Goal: Information Seeking & Learning: Learn about a topic

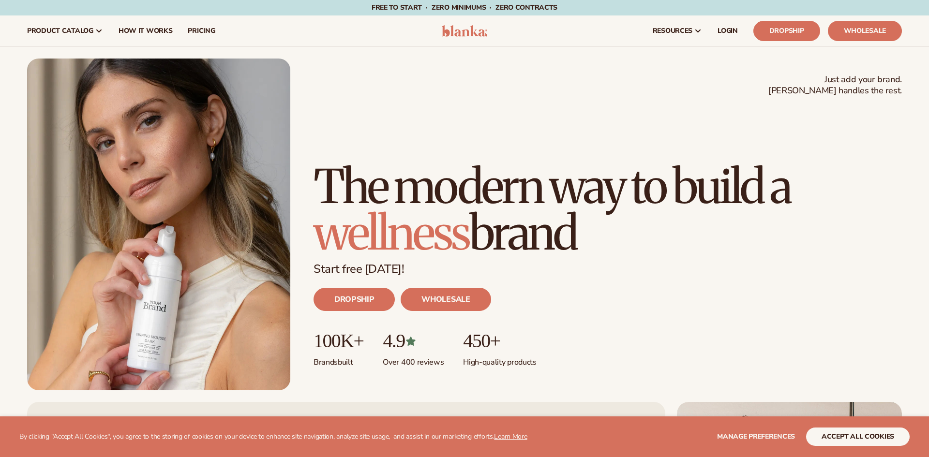
scroll to position [407, 0]
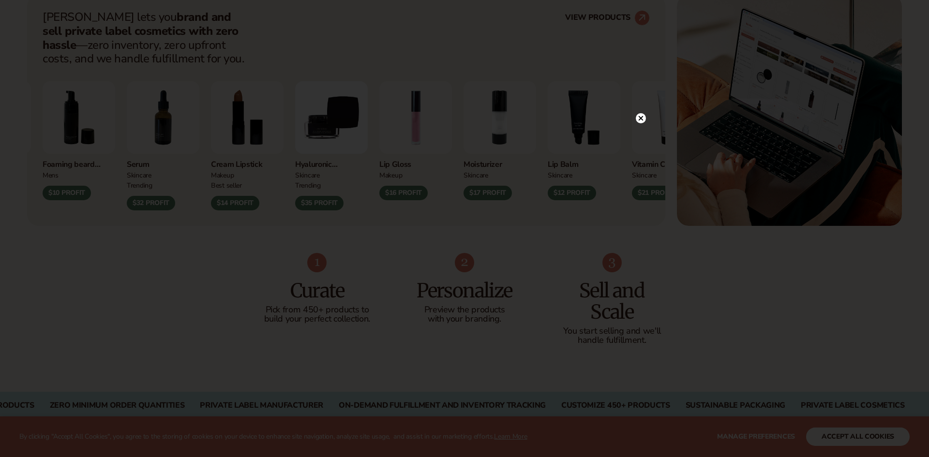
click at [643, 115] on circle at bounding box center [641, 118] width 10 height 10
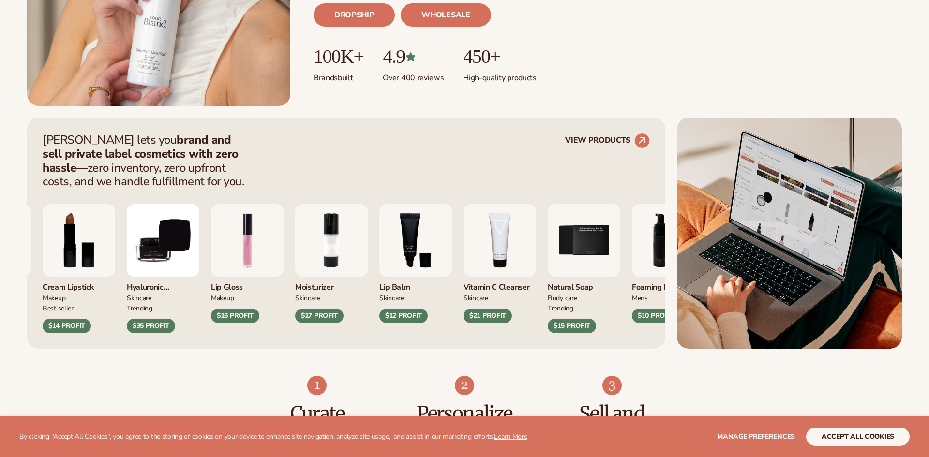
scroll to position [286, 0]
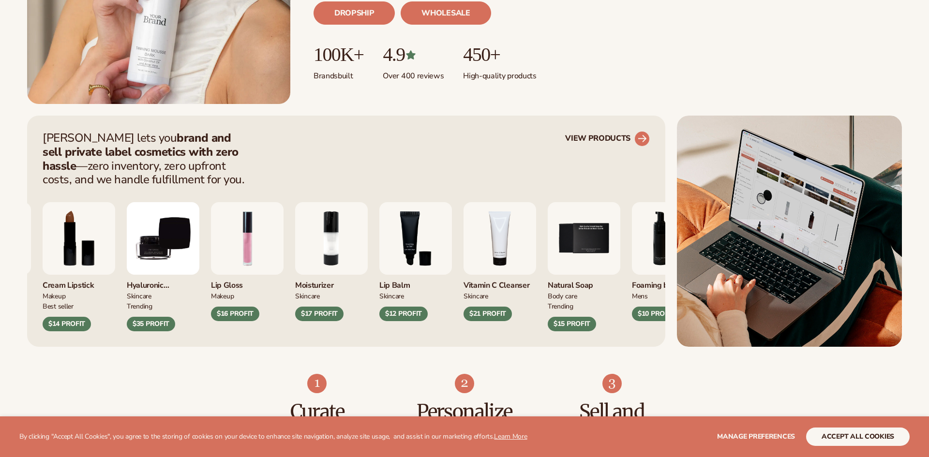
click at [641, 135] on circle at bounding box center [641, 138] width 21 height 21
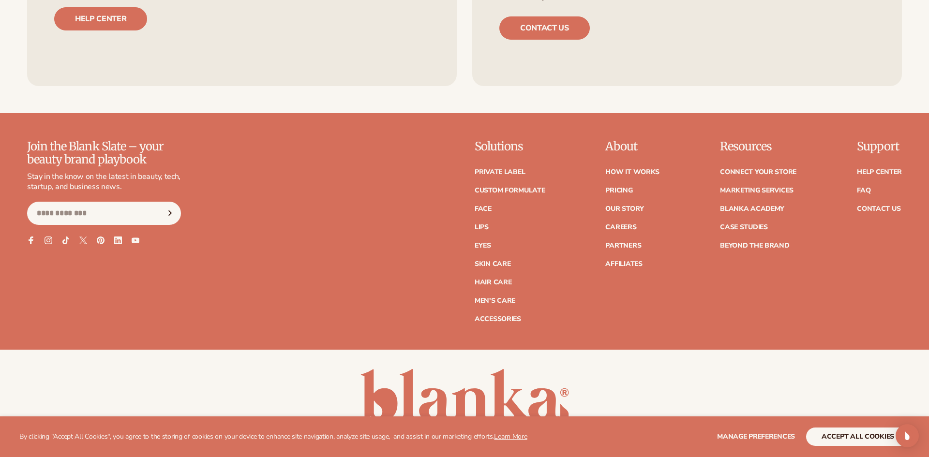
scroll to position [3764, 0]
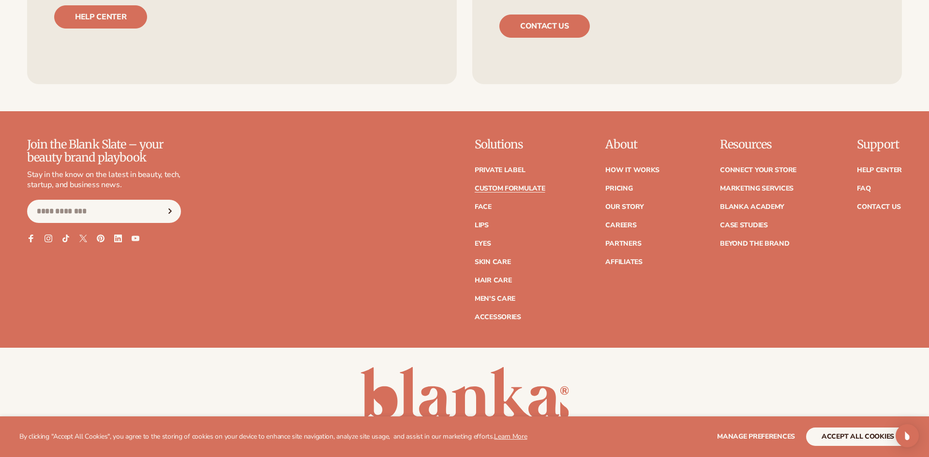
click at [528, 185] on link "Custom formulate" at bounding box center [510, 188] width 71 height 7
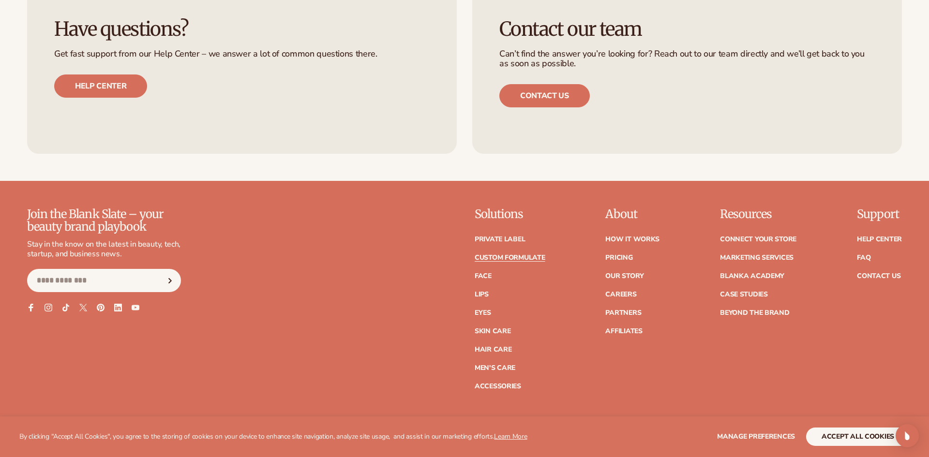
scroll to position [1360, 0]
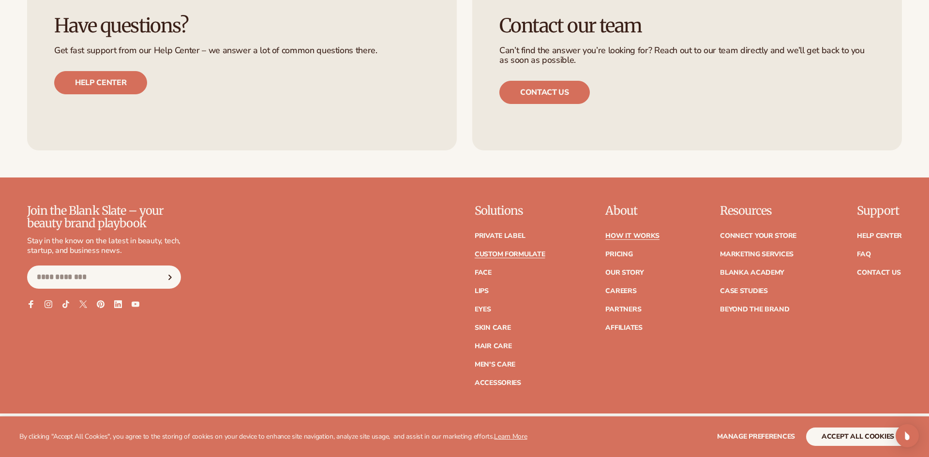
click at [616, 236] on link "How It Works" at bounding box center [632, 236] width 54 height 7
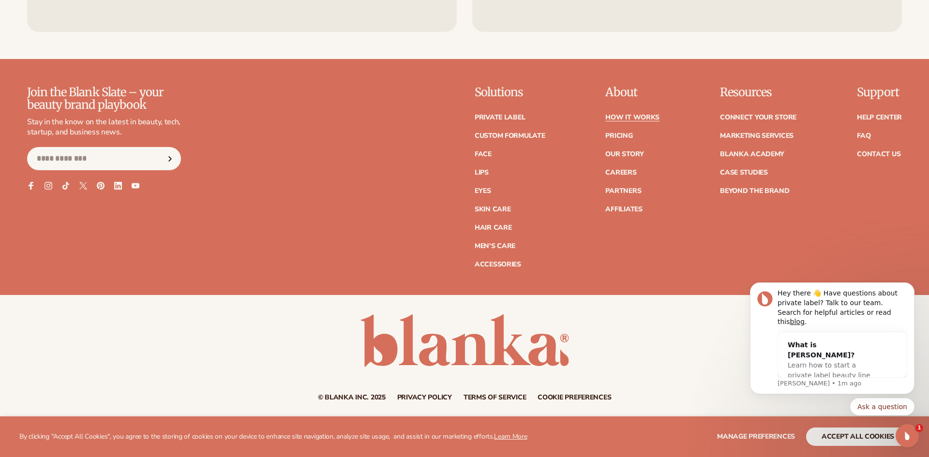
scroll to position [2707, 0]
click at [623, 133] on link "Pricing" at bounding box center [618, 135] width 27 height 7
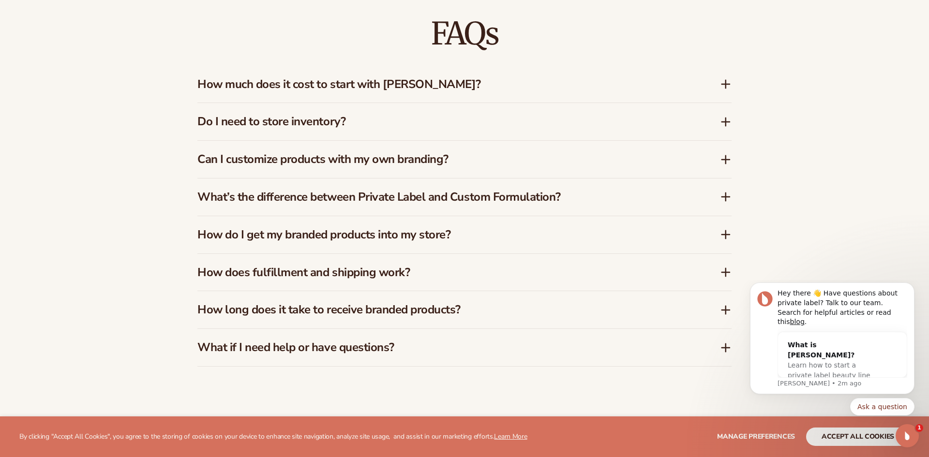
scroll to position [1712, 0]
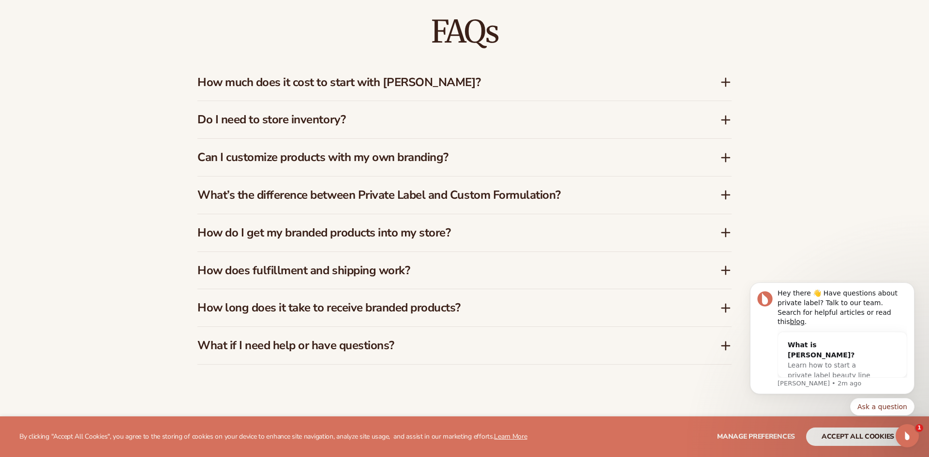
click at [726, 79] on icon at bounding box center [726, 82] width 0 height 8
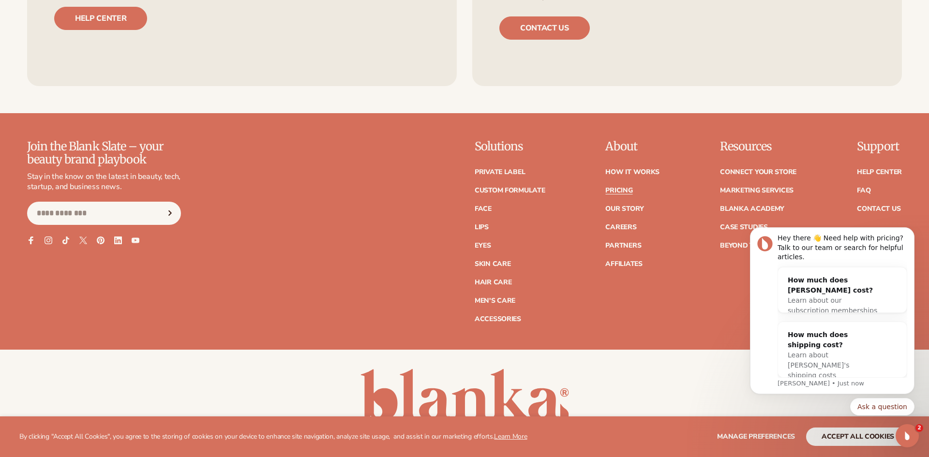
scroll to position [2264, 0]
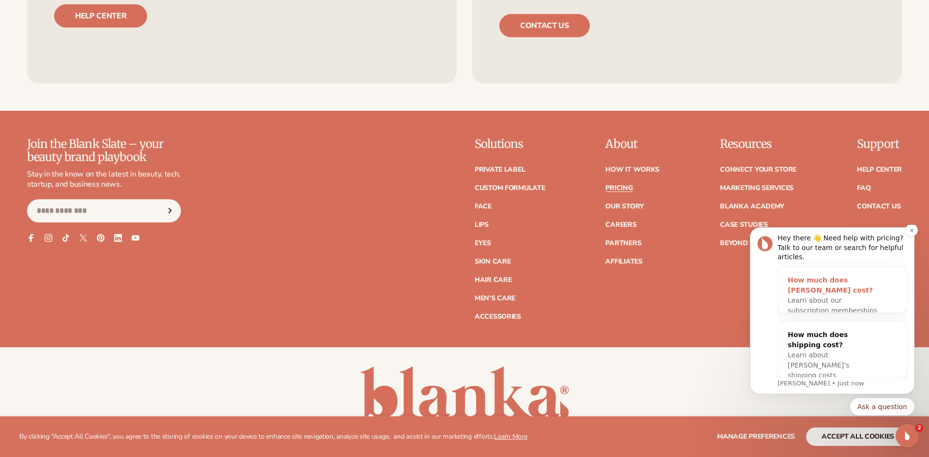
click at [800, 280] on div "How much does Blanka cost?" at bounding box center [833, 285] width 90 height 20
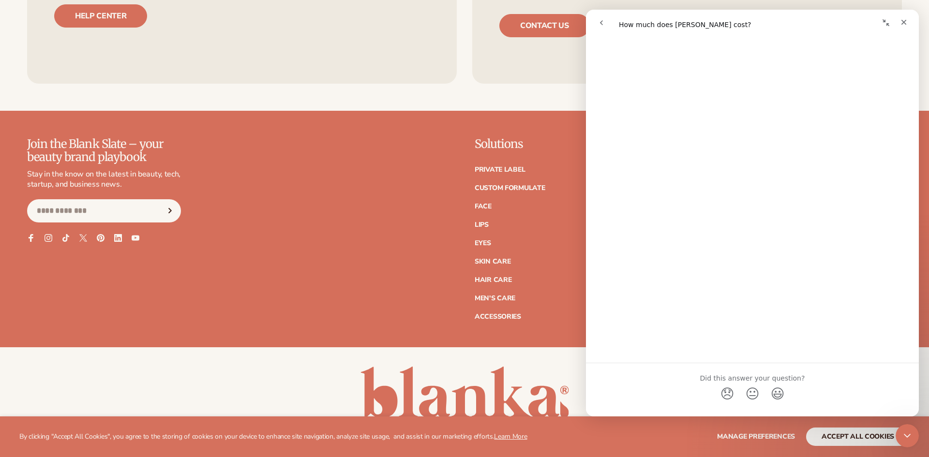
scroll to position [0, 0]
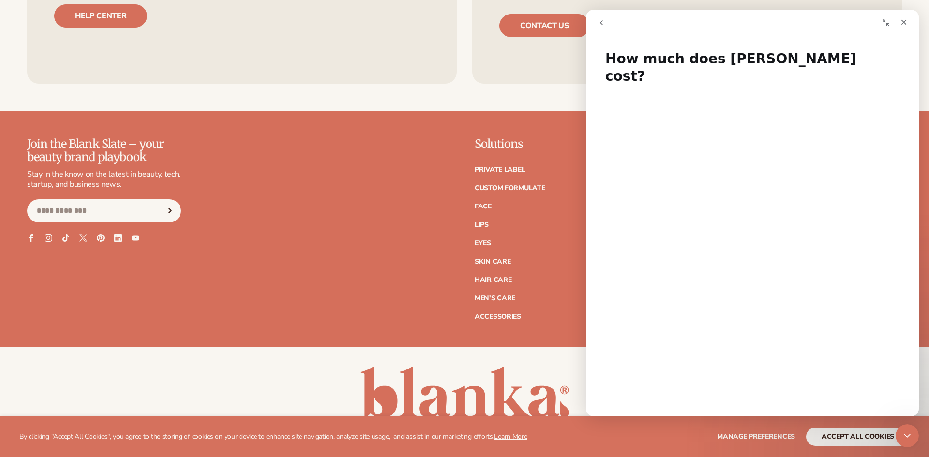
click at [603, 22] on icon "go back" at bounding box center [602, 23] width 8 height 8
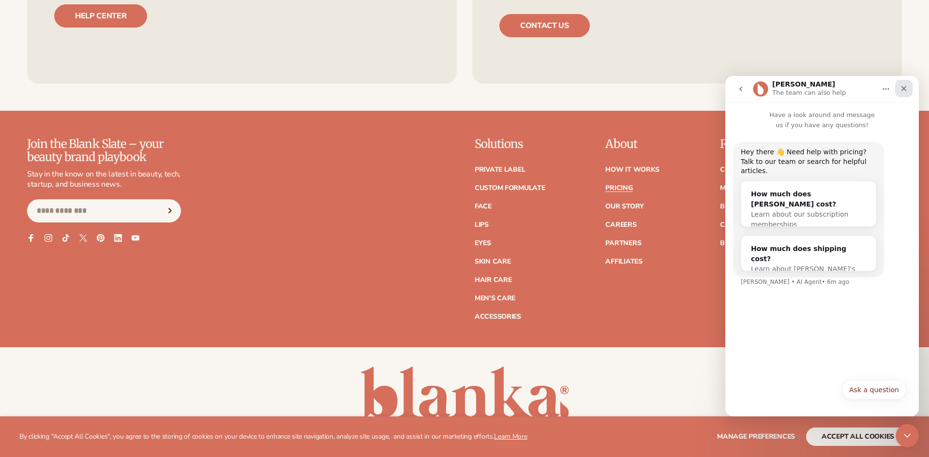
click at [902, 90] on icon "Close" at bounding box center [903, 88] width 5 height 5
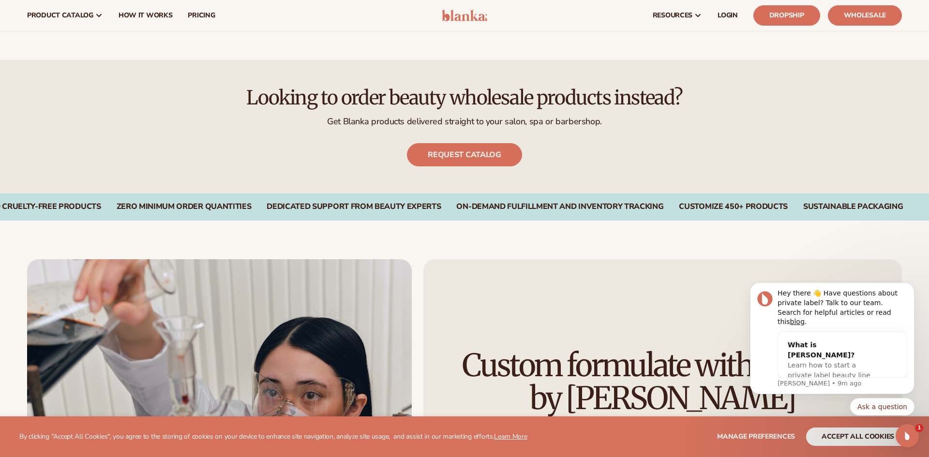
scroll to position [1028, 0]
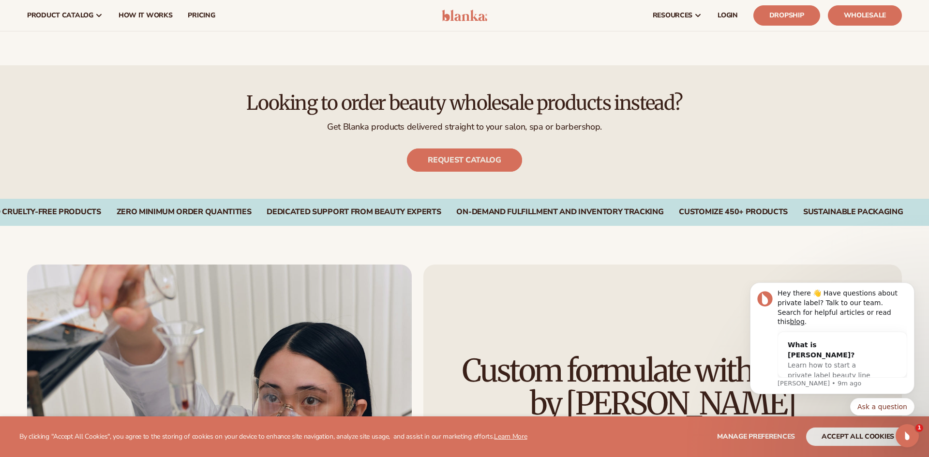
click at [471, 159] on link "Request catalog" at bounding box center [464, 160] width 115 height 23
